Goal: Information Seeking & Learning: Learn about a topic

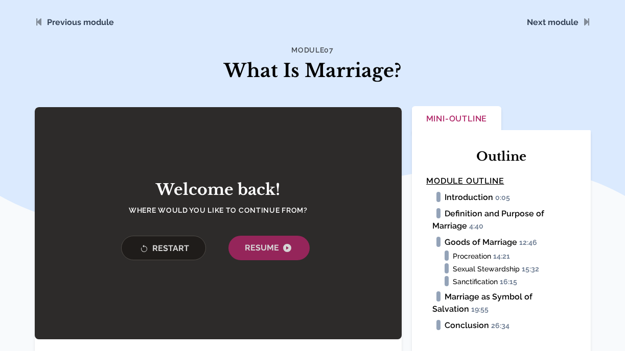
scroll to position [42, 0]
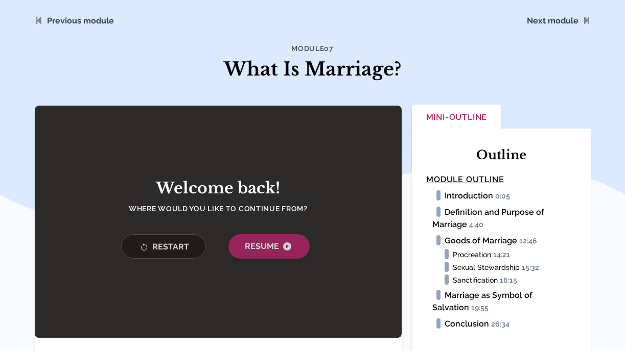
click at [296, 248] on button "Resume" at bounding box center [268, 247] width 81 height 25
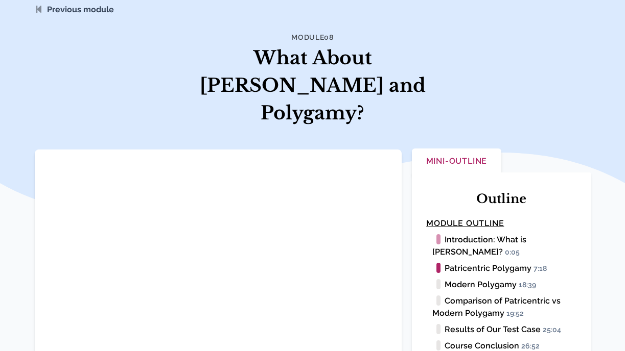
scroll to position [54, 0]
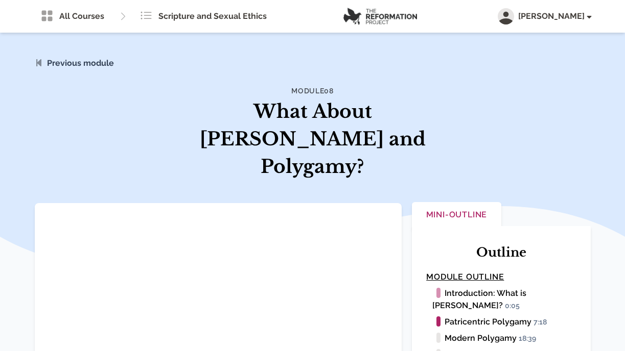
scroll to position [54, 0]
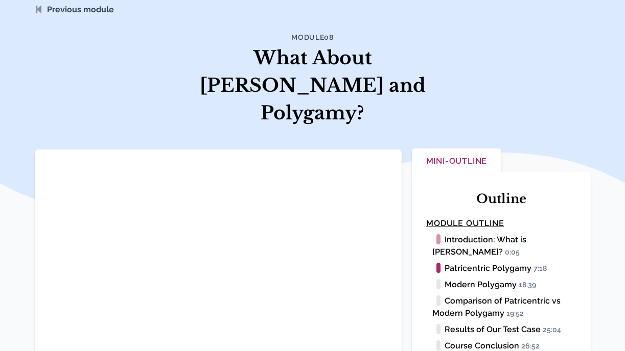
scroll to position [54, 0]
